Goal: Task Accomplishment & Management: Manage account settings

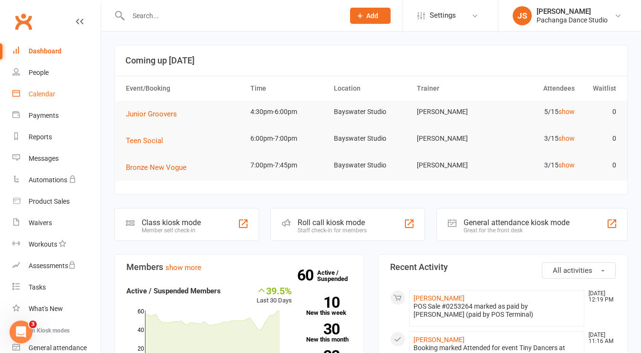
click at [49, 93] on div "Calendar" at bounding box center [42, 94] width 27 height 8
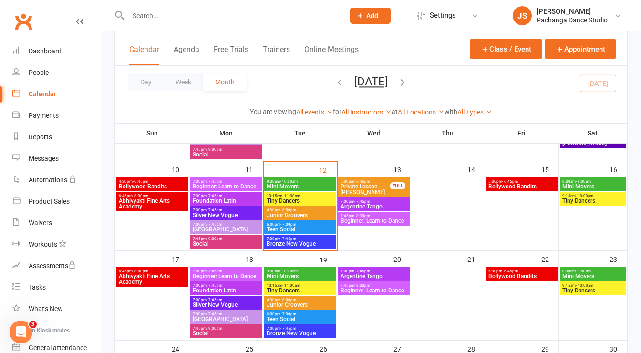
scroll to position [300, 0]
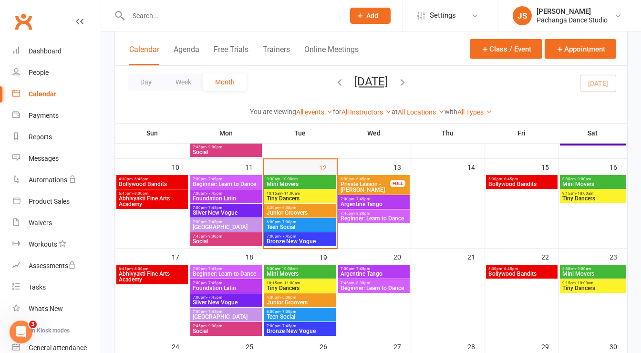
click at [303, 166] on div "12" at bounding box center [300, 203] width 73 height 89
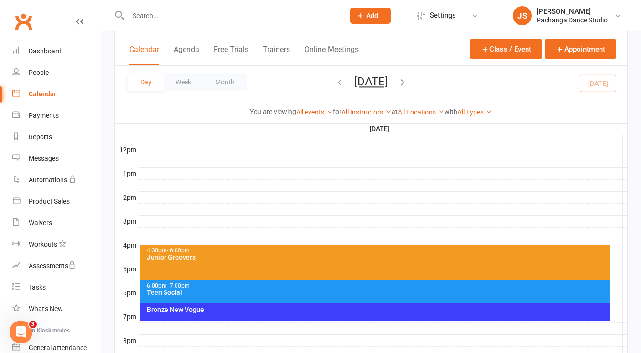
scroll to position [431, 0]
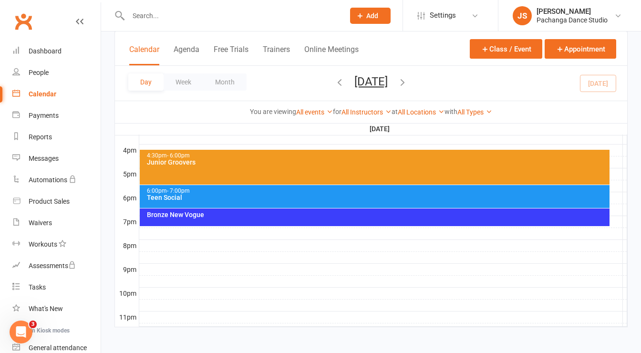
click at [154, 228] on div at bounding box center [383, 233] width 488 height 11
click at [183, 203] on button "Add Appointment" at bounding box center [159, 205] width 55 height 11
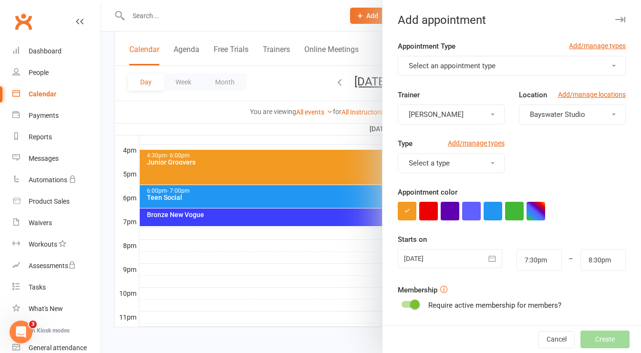
click at [454, 66] on span "Select an appointment type" at bounding box center [452, 66] width 87 height 9
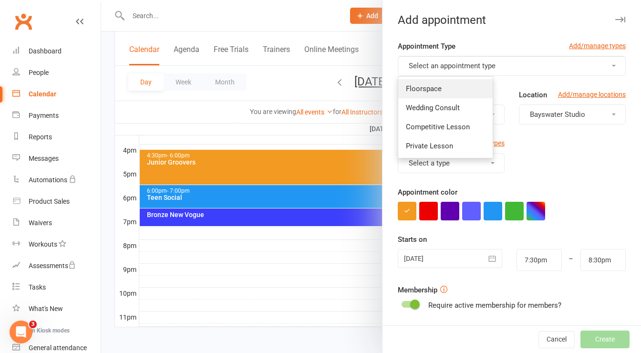
click at [402, 93] on link "Floorspace" at bounding box center [445, 88] width 94 height 19
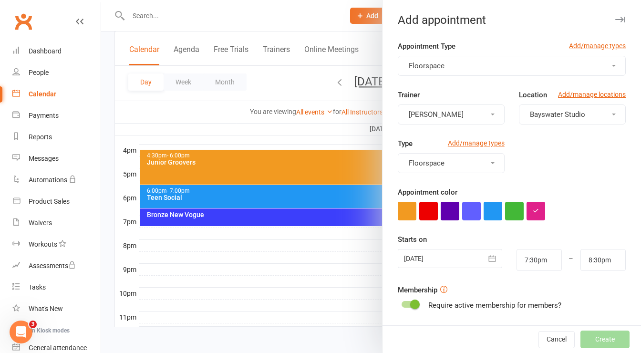
click at [457, 67] on button "Floorspace" at bounding box center [512, 66] width 228 height 20
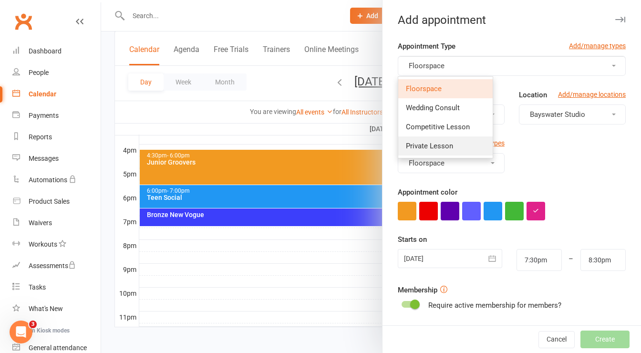
click at [442, 145] on span "Private Lesson" at bounding box center [429, 146] width 47 height 9
type input "8:15pm"
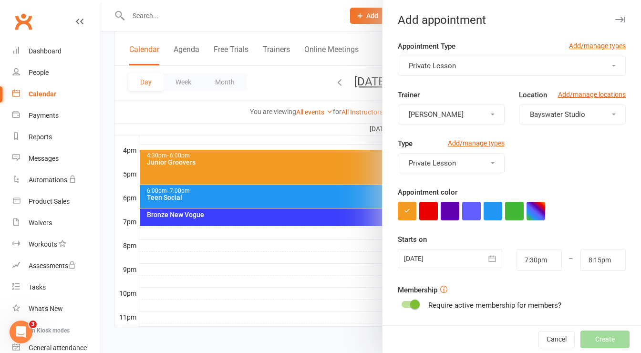
click at [449, 220] on form "Appointment Type Add/manage types Private Lesson Trainer Jacqui Smith Location …" at bounding box center [512, 248] width 228 height 415
click at [449, 213] on button "button" at bounding box center [450, 211] width 19 height 19
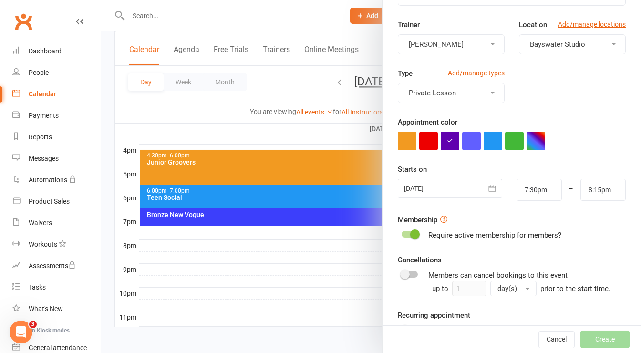
scroll to position [140, 0]
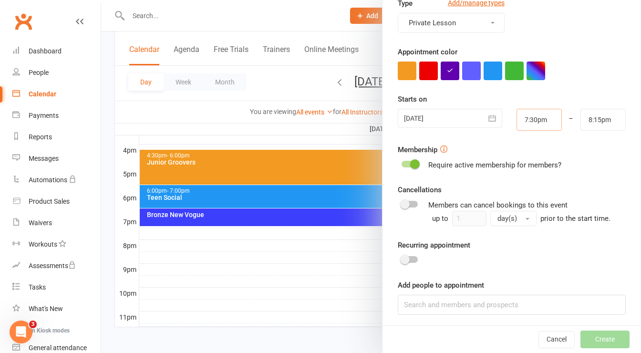
click at [533, 119] on input "7:30pm" at bounding box center [539, 120] width 45 height 22
type input "7:45pm"
click at [526, 168] on li "7:45pm" at bounding box center [540, 168] width 46 height 14
click at [581, 127] on input "8:15pm" at bounding box center [603, 120] width 45 height 22
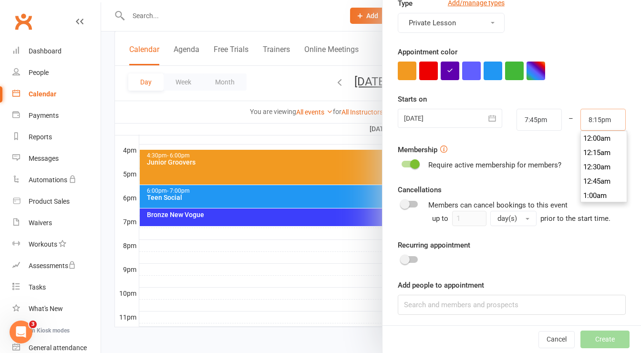
scroll to position [1144, 0]
type input "8:30pm"
click at [582, 165] on li "8:30pm" at bounding box center [604, 168] width 46 height 14
click at [595, 160] on div "Require active membership for members?" at bounding box center [512, 164] width 228 height 11
click at [460, 301] on input at bounding box center [512, 305] width 228 height 20
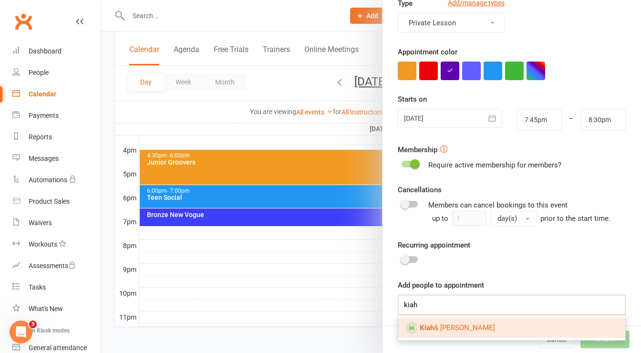
type input "kiah"
click at [447, 326] on span "Kiah & Robert Verhagen" at bounding box center [457, 328] width 75 height 9
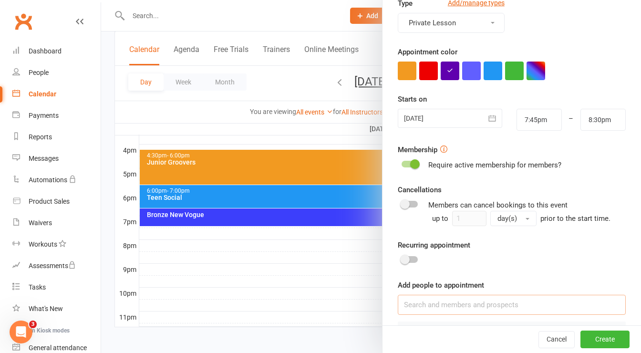
scroll to position [167, 0]
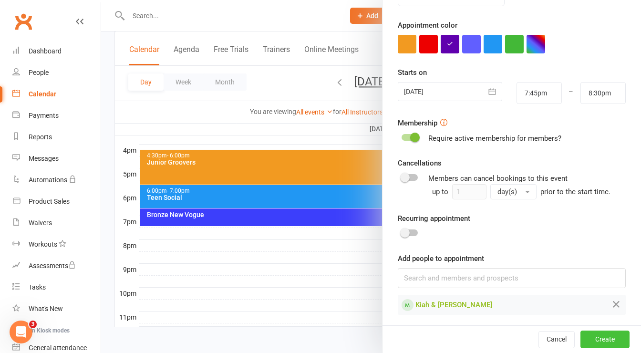
click at [594, 343] on button "Create" at bounding box center [605, 339] width 49 height 17
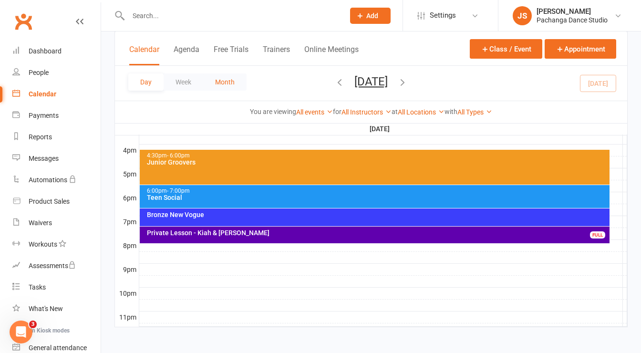
click at [229, 78] on button "Month" at bounding box center [224, 81] width 43 height 17
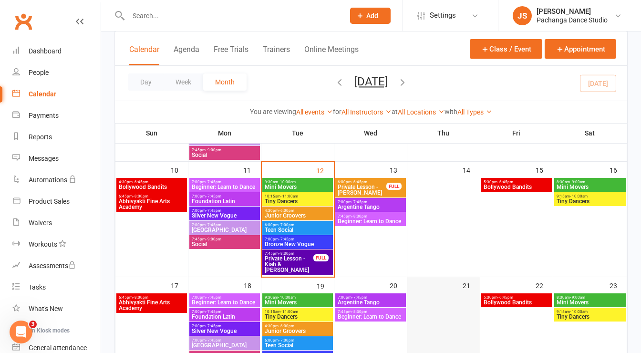
scroll to position [294, 0]
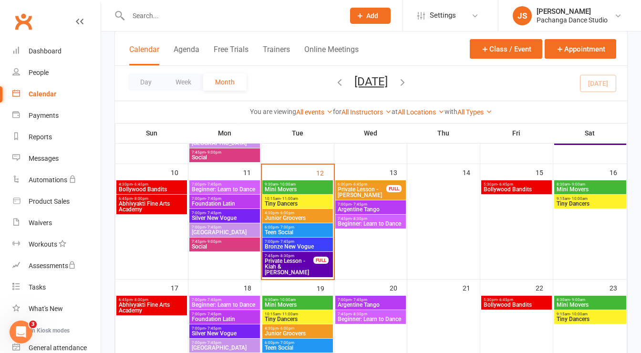
click at [154, 12] on input "text" at bounding box center [232, 15] width 212 height 13
type input "milena"
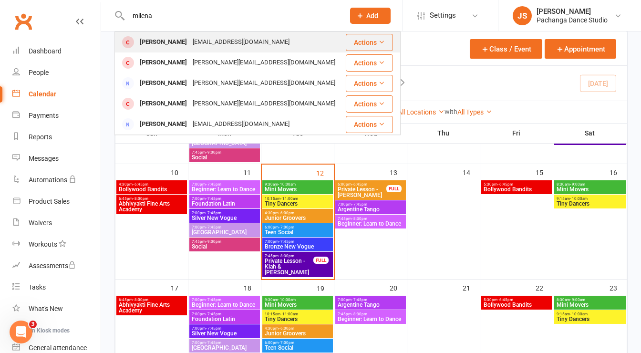
click at [158, 46] on div "[PERSON_NAME]" at bounding box center [163, 42] width 53 height 14
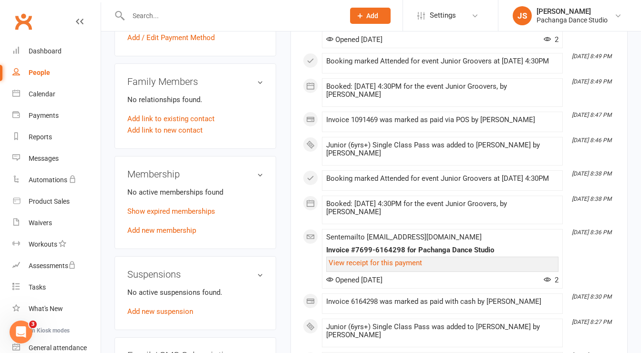
scroll to position [352, 0]
click at [156, 234] on link "Add new membership" at bounding box center [161, 229] width 69 height 9
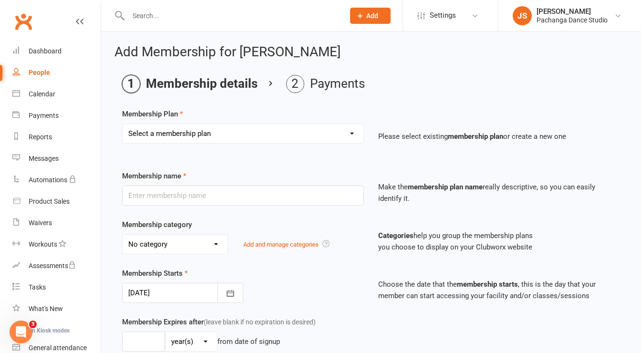
click at [227, 130] on select "Select a membership plan Create new Membership Plan Single Class Pass 5 Class P…" at bounding box center [243, 133] width 241 height 19
select select "17"
click at [123, 124] on select "Select a membership plan Create new Membership Plan Single Class Pass 5 Class P…" at bounding box center [243, 133] width 241 height 19
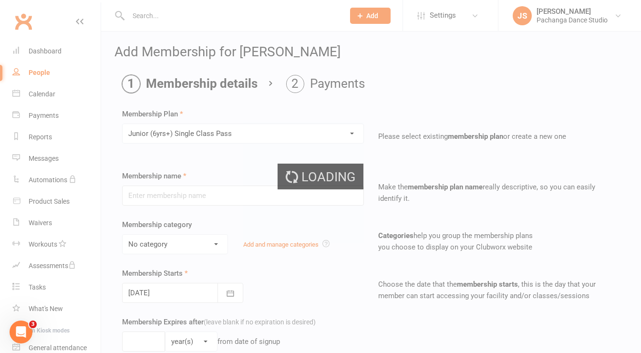
type input "Junior (6yrs+) Single Class Pass"
select select "5"
type input "1"
select select "1"
type input "1"
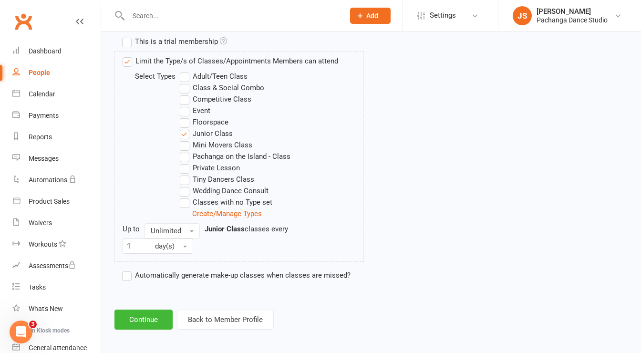
scroll to position [461, 0]
click at [148, 310] on button "Continue" at bounding box center [144, 320] width 58 height 20
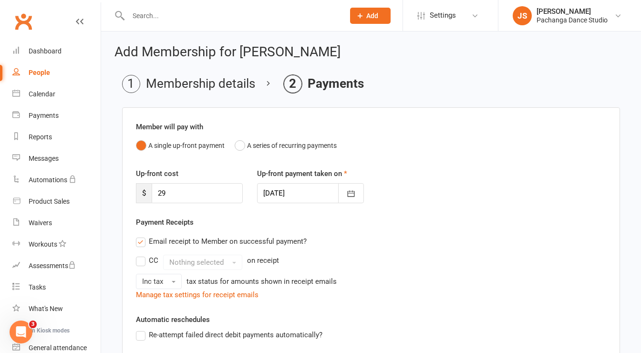
scroll to position [202, 0]
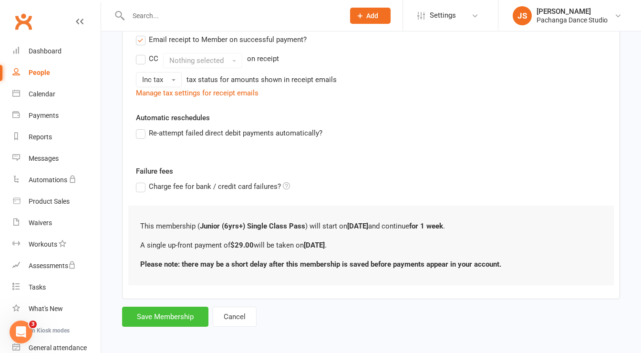
click at [181, 320] on button "Save Membership" at bounding box center [165, 317] width 86 height 20
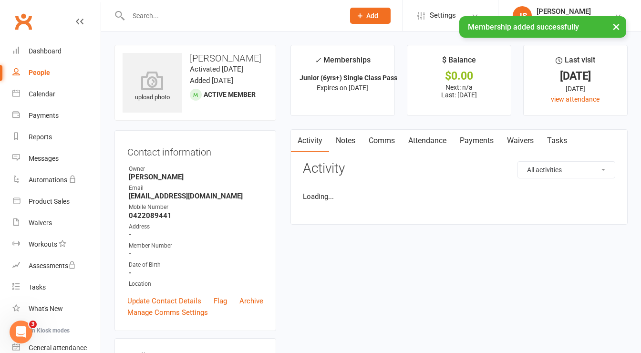
click at [485, 139] on link "Payments" at bounding box center [476, 141] width 47 height 22
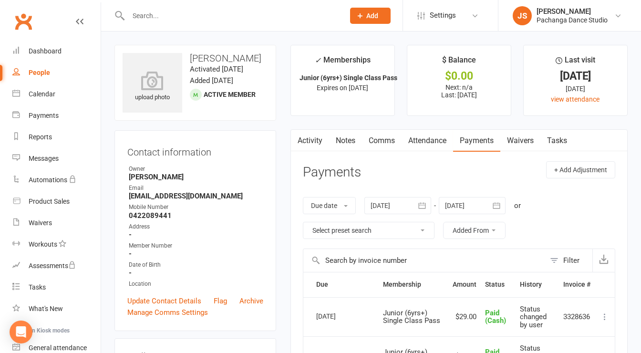
click at [424, 147] on link "Attendance" at bounding box center [428, 141] width 52 height 22
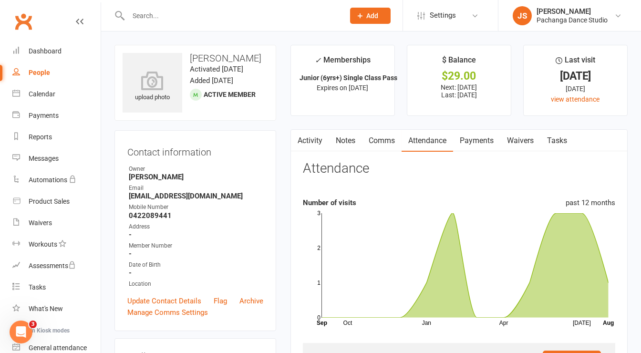
click at [481, 141] on link "Payments" at bounding box center [476, 141] width 47 height 22
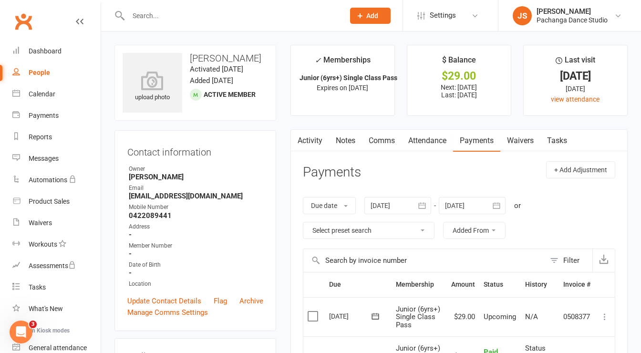
scroll to position [61, 0]
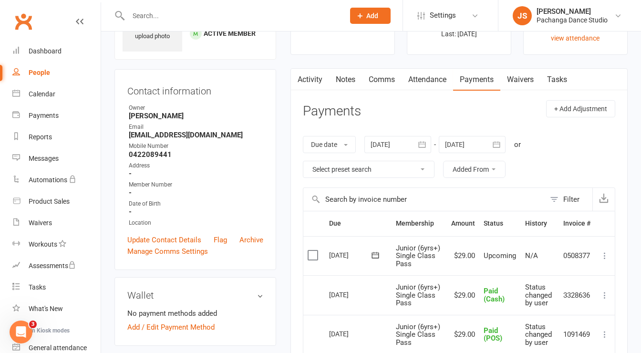
click at [606, 253] on icon at bounding box center [605, 256] width 10 height 10
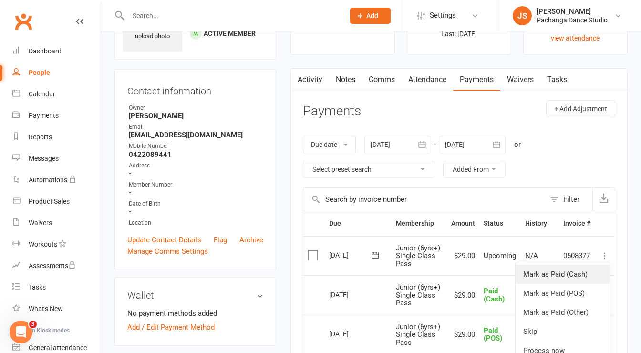
click at [584, 272] on link "Mark as Paid (Cash)" at bounding box center [563, 274] width 94 height 19
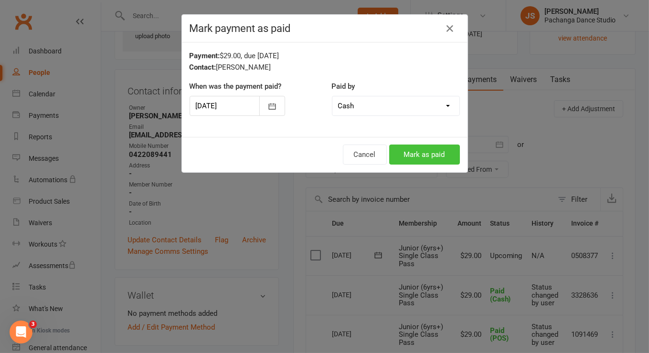
click at [417, 155] on button "Mark as paid" at bounding box center [424, 155] width 71 height 20
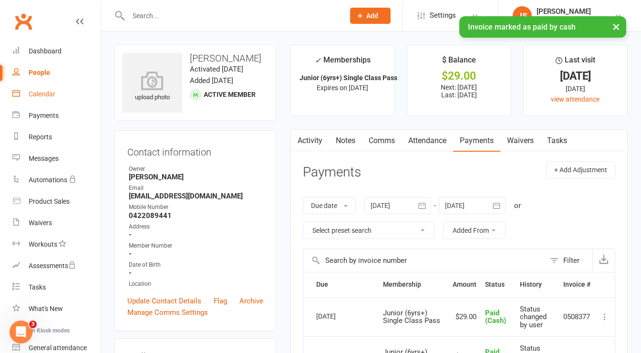
scroll to position [0, 0]
click at [39, 93] on div "Calendar" at bounding box center [42, 94] width 27 height 8
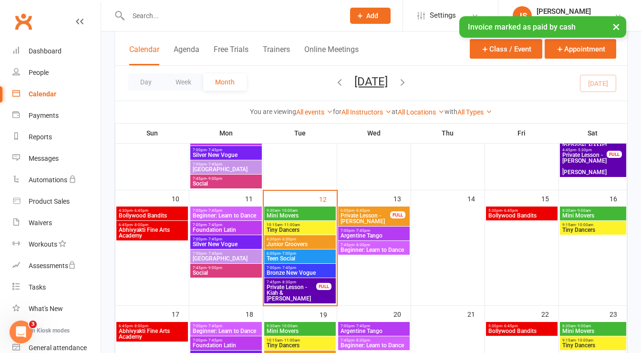
scroll to position [274, 0]
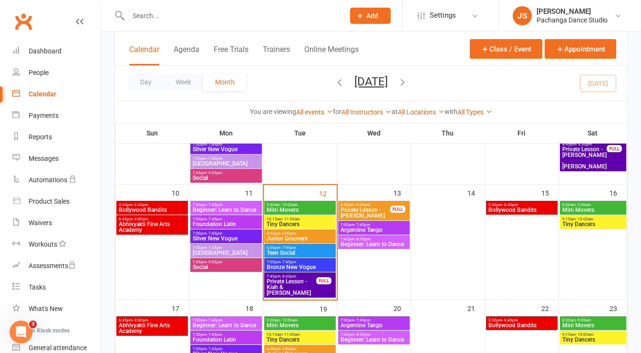
click at [319, 236] on span "Junior Groovers" at bounding box center [300, 239] width 68 height 6
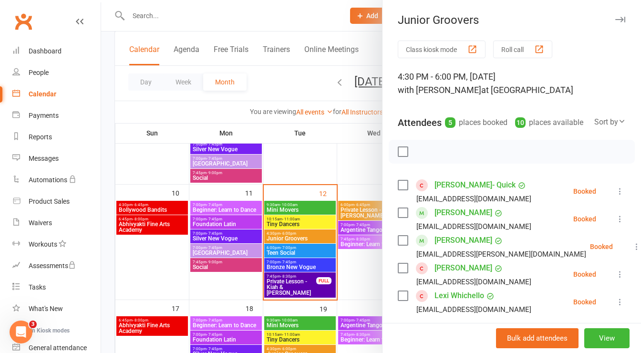
scroll to position [104, 0]
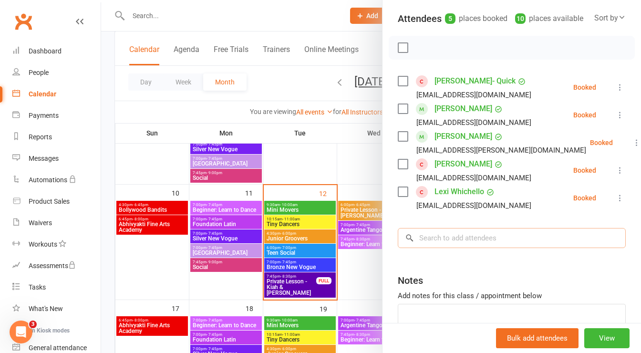
click at [462, 244] on input "search" at bounding box center [512, 238] width 228 height 20
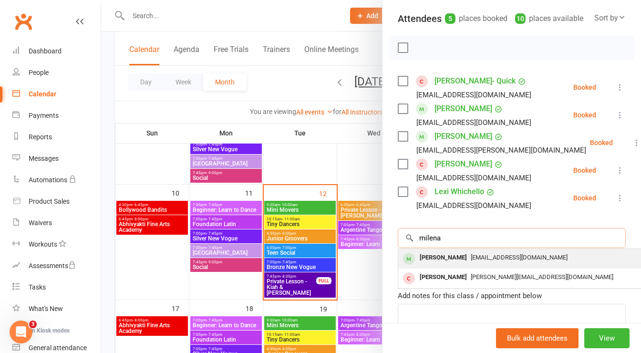
type input "milena"
click at [433, 265] on div "[PERSON_NAME]" at bounding box center [443, 258] width 55 height 14
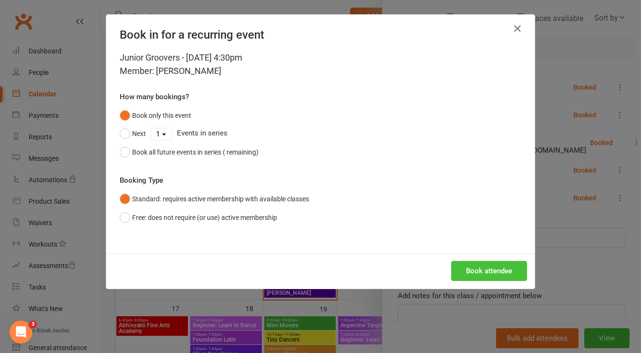
click at [479, 265] on button "Book attendee" at bounding box center [489, 271] width 76 height 20
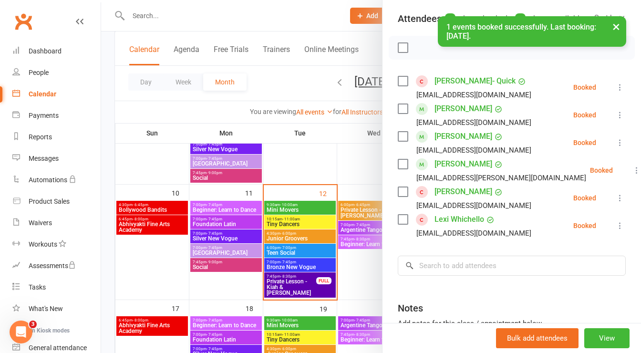
click at [398, 52] on label at bounding box center [403, 48] width 10 height 10
click at [419, 53] on icon "button" at bounding box center [424, 47] width 10 height 10
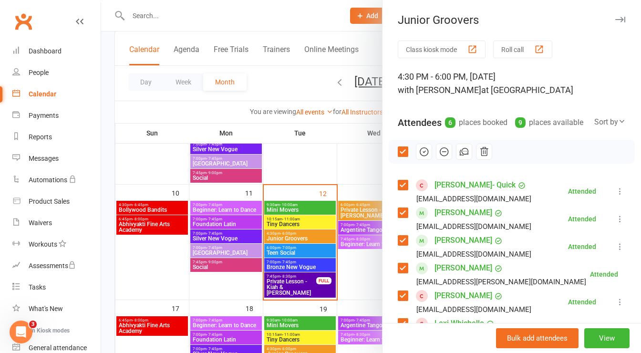
scroll to position [0, 0]
click at [616, 19] on icon "button" at bounding box center [621, 19] width 10 height 6
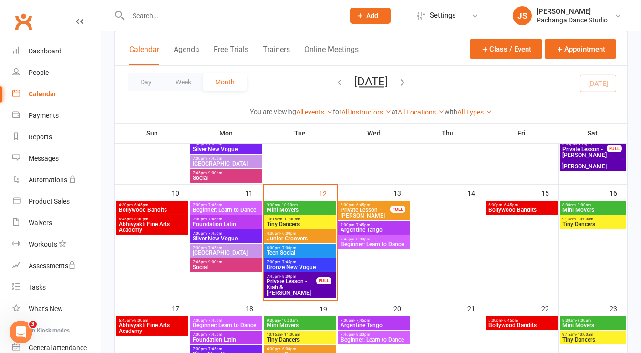
click at [315, 221] on span "Tiny Dancers" at bounding box center [300, 224] width 68 height 6
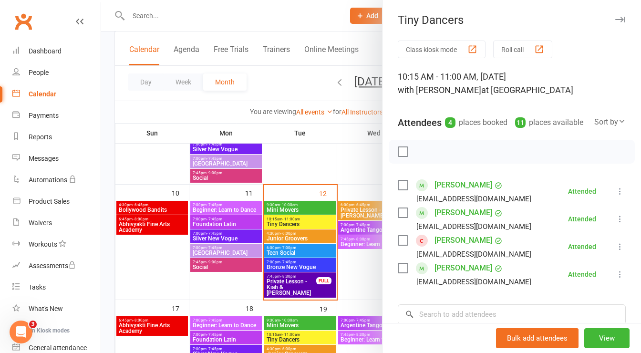
click at [616, 19] on icon "button" at bounding box center [621, 20] width 10 height 6
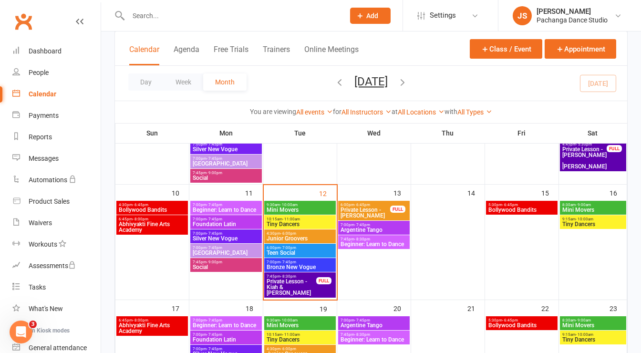
click at [321, 267] on span "Bronze New Vogue" at bounding box center [300, 267] width 68 height 6
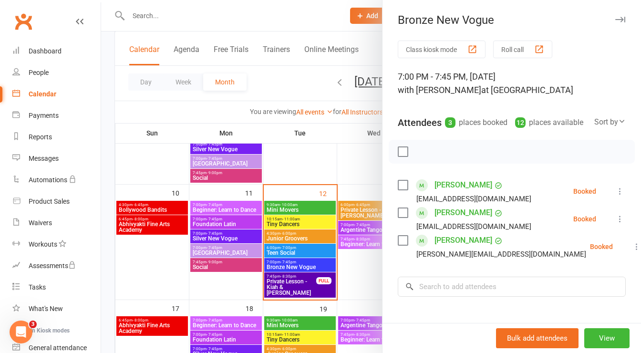
click at [616, 19] on icon "button" at bounding box center [621, 20] width 10 height 6
